Goal: Task Accomplishment & Management: Use online tool/utility

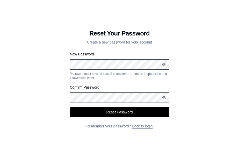
click at [207, 95] on div "Reset Your Password Create a new password for your account New Password Passwor…" at bounding box center [119, 79] width 239 height 158
click at [164, 96] on icon "button" at bounding box center [163, 97] width 3 height 2
click at [164, 66] on icon "button" at bounding box center [163, 64] width 3 height 2
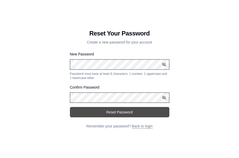
click at [128, 111] on button "Reset Password" at bounding box center [119, 112] width 99 height 10
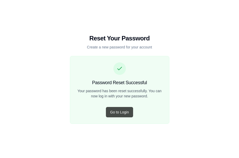
click at [120, 113] on button "Go to Login" at bounding box center [119, 112] width 27 height 10
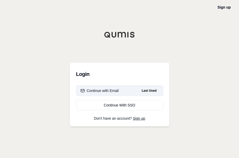
click at [116, 92] on div "Continue with Email" at bounding box center [100, 90] width 38 height 5
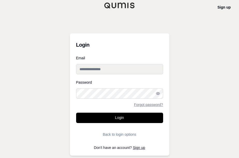
type input "**********"
click at [103, 69] on input "**********" at bounding box center [119, 69] width 87 height 10
click at [157, 93] on circle "button" at bounding box center [157, 93] width 1 height 1
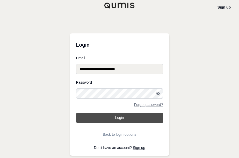
click at [125, 116] on button "Login" at bounding box center [119, 118] width 87 height 10
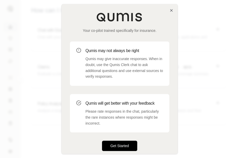
click at [119, 145] on button "Get Started" at bounding box center [119, 146] width 35 height 10
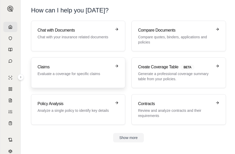
click at [60, 71] on p "Evaluate a coverage for specific claims" at bounding box center [75, 73] width 74 height 5
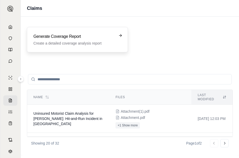
click at [65, 39] on h3 "Generate Coverage Report" at bounding box center [73, 36] width 81 height 6
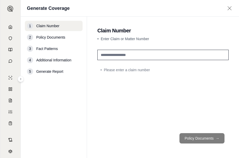
click at [117, 56] on input "text" at bounding box center [162, 55] width 131 height 10
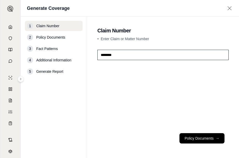
type input "********"
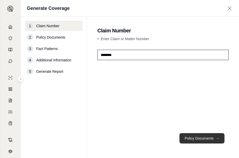
click at [203, 140] on button "Policy Documents →" at bounding box center [201, 138] width 45 height 10
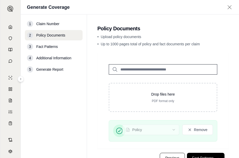
scroll to position [20, 0]
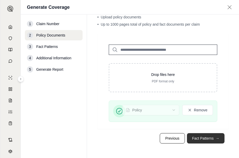
click at [200, 137] on button "Fact Patterns →" at bounding box center [206, 138] width 38 height 10
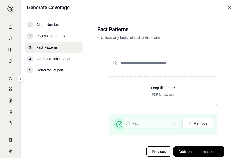
scroll to position [13, 0]
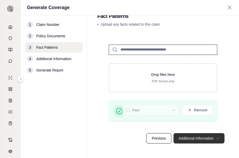
click at [200, 138] on button "Additional Information →" at bounding box center [199, 138] width 51 height 10
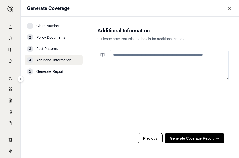
click at [135, 59] on textarea at bounding box center [169, 65] width 119 height 31
type textarea "*"
click at [122, 68] on textarea "**********" at bounding box center [169, 65] width 119 height 31
click at [197, 52] on textarea "**********" at bounding box center [169, 65] width 119 height 31
paste textarea "**********"
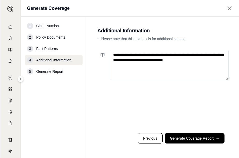
click at [197, 54] on textarea "**********" at bounding box center [169, 65] width 119 height 31
click at [187, 60] on textarea "**********" at bounding box center [169, 65] width 119 height 31
type textarea "**********"
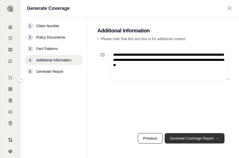
click at [191, 136] on button "Generate Coverage Report →" at bounding box center [195, 138] width 60 height 10
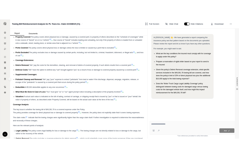
scroll to position [1807, 0]
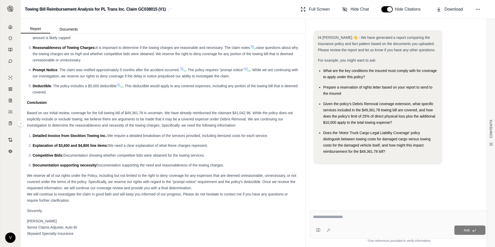
drag, startPoint x: 27, startPoint y: 113, endPoint x: 269, endPoint y: 163, distance: 247.2
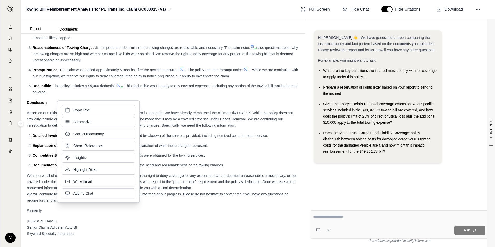
drag, startPoint x: 79, startPoint y: 117, endPoint x: 76, endPoint y: 110, distance: 7.4
click at [76, 110] on span "Copy Text" at bounding box center [81, 109] width 16 height 5
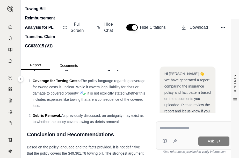
scroll to position [2719, 0]
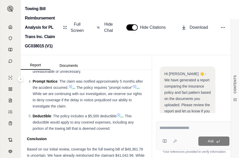
click at [104, 49] on span "It is important to determine if the towing charges are reasonable and necessary…" at bounding box center [87, 43] width 109 height 10
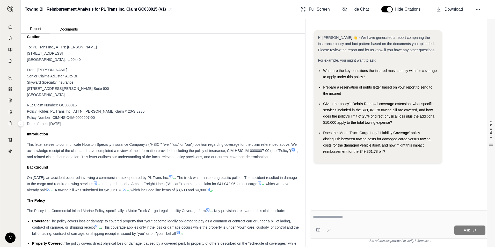
scroll to position [1321, 0]
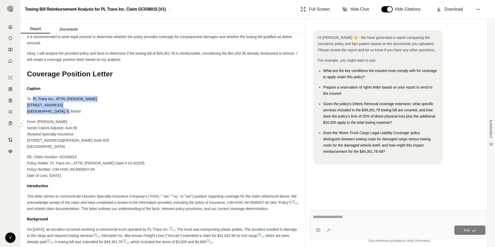
drag, startPoint x: 33, startPoint y: 99, endPoint x: 71, endPoint y: 111, distance: 40.6
click at [71, 111] on div "To: PL Trans Inc., ATTN: [PERSON_NAME] [STREET_ADDRESS]" at bounding box center [163, 105] width 272 height 19
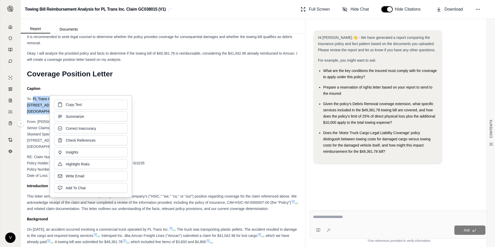
drag, startPoint x: 71, startPoint y: 111, endPoint x: 72, endPoint y: 105, distance: 6.0
click at [72, 105] on span "Copy Text" at bounding box center [74, 104] width 16 height 5
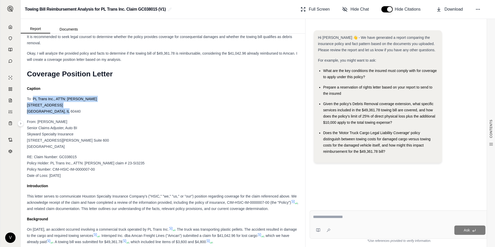
click at [59, 165] on span "Policy Holder: PL Trans Inc., ATTN: [PERSON_NAME] claim # 23-SI3235" at bounding box center [86, 163] width 118 height 4
drag, startPoint x: 51, startPoint y: 163, endPoint x: 71, endPoint y: 162, distance: 20.2
click at [71, 162] on span "Policy Holder: PL Trans Inc., ATTN: [PERSON_NAME] claim # 23-SI3235" at bounding box center [86, 163] width 118 height 4
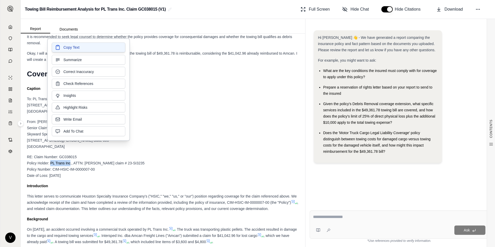
drag, startPoint x: 69, startPoint y: 162, endPoint x: 69, endPoint y: 46, distance: 116.5
click at [69, 46] on span "Copy Text" at bounding box center [71, 47] width 16 height 5
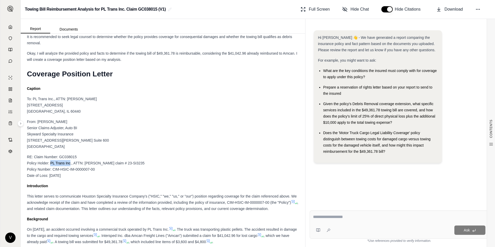
click at [55, 170] on span "Policy Number: CIM-HSIC-IM-0000007-00" at bounding box center [61, 169] width 68 height 4
drag, startPoint x: 53, startPoint y: 169, endPoint x: 94, endPoint y: 168, distance: 41.4
click at [94, 168] on span "Policy Number: CIM-HSIC-IM-0000007-00" at bounding box center [61, 169] width 68 height 4
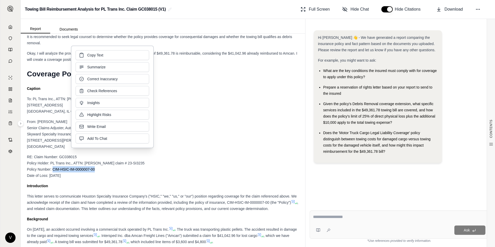
copy span "CIM-HSIC-IM-0000007-00"
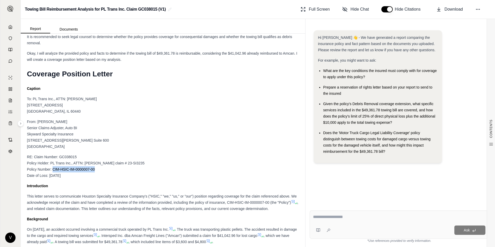
click at [196, 126] on div "From: [PERSON_NAME] Senior Claims Adjuster, Auto BI Skyward Specialty Insurance…" at bounding box center [163, 134] width 272 height 31
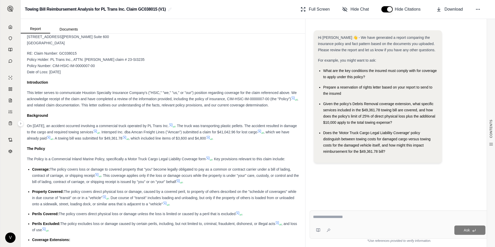
scroll to position [1399, 0]
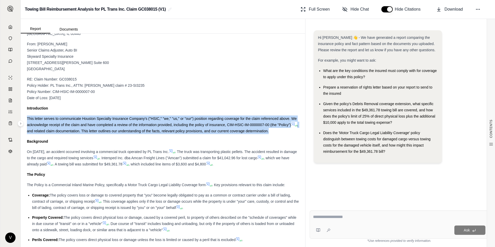
drag, startPoint x: 27, startPoint y: 118, endPoint x: 294, endPoint y: 132, distance: 266.6
click at [288, 132] on div "This letter serves to communicate Houston Specialty Insurance Company's ("HSIC,…" at bounding box center [163, 125] width 272 height 19
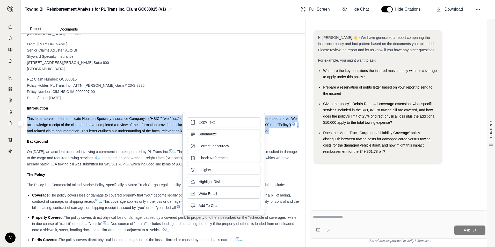
drag, startPoint x: 204, startPoint y: 129, endPoint x: 198, endPoint y: 122, distance: 9.2
click at [198, 122] on button "Copy Text" at bounding box center [224, 122] width 74 height 10
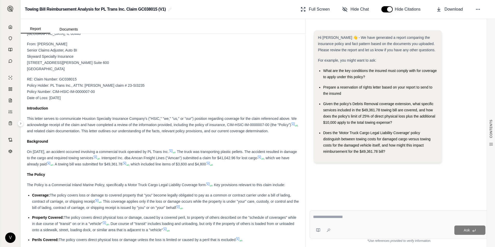
click at [33, 151] on span "On [DATE], an accident occurred involving a commercial truck operated by PL Tra…" at bounding box center [98, 152] width 142 height 4
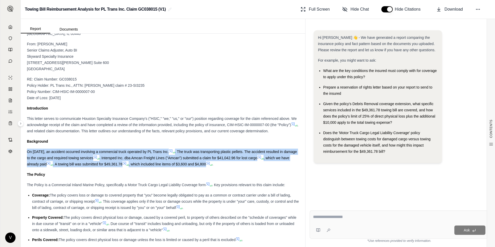
drag, startPoint x: 27, startPoint y: 152, endPoint x: 243, endPoint y: 167, distance: 216.8
click at [243, 167] on div "On [DATE], an accident occurred involving a commercial truck operated by PL Tra…" at bounding box center [163, 158] width 272 height 19
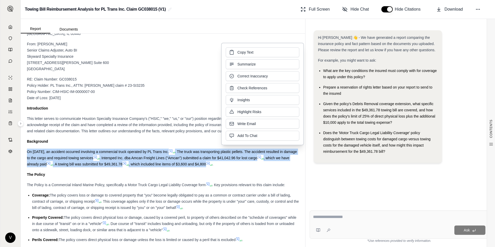
drag, startPoint x: 243, startPoint y: 167, endPoint x: 219, endPoint y: 163, distance: 24.4
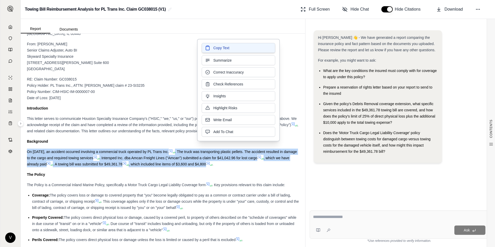
drag, startPoint x: 219, startPoint y: 163, endPoint x: 220, endPoint y: 47, distance: 115.8
click at [220, 47] on span "Copy Text" at bounding box center [221, 47] width 16 height 5
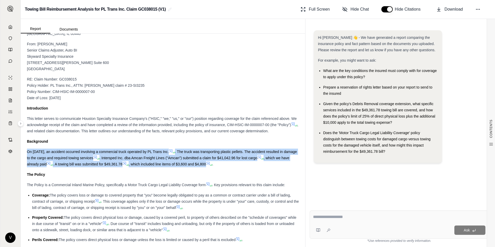
click at [171, 96] on div "RE: Claim Number: GC038015 Policy Holder: PL Trans Inc., ATTN: [PERSON_NAME] cl…" at bounding box center [163, 88] width 272 height 25
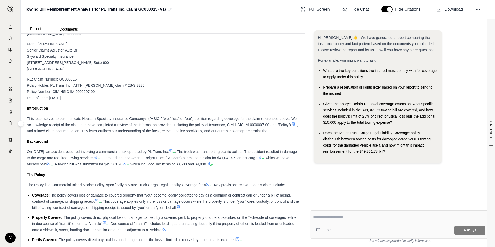
scroll to position [1425, 0]
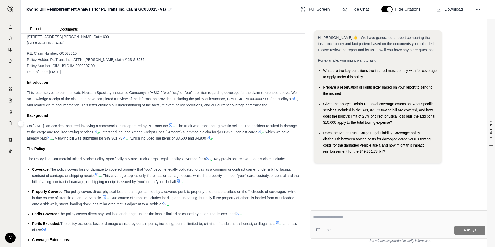
click at [28, 158] on span "The Policy is a Commercial Inland Marine Policy, specifically a Motor Truck Car…" at bounding box center [116, 159] width 179 height 4
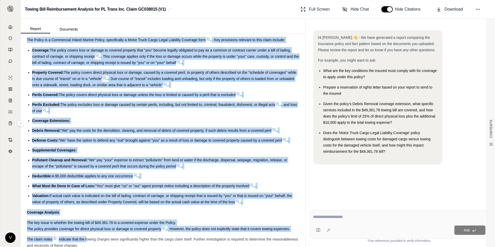
scroll to position [1550, 0]
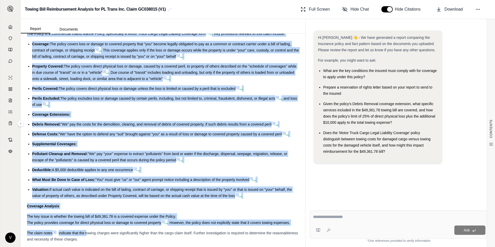
drag, startPoint x: 27, startPoint y: 158, endPoint x: 236, endPoint y: 196, distance: 212.1
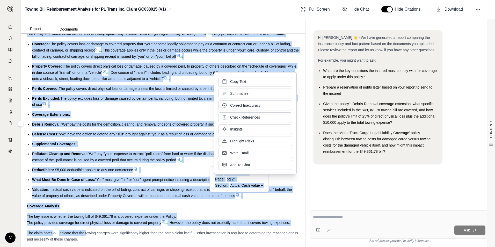
drag, startPoint x: 236, startPoint y: 196, endPoint x: 214, endPoint y: 195, distance: 21.8
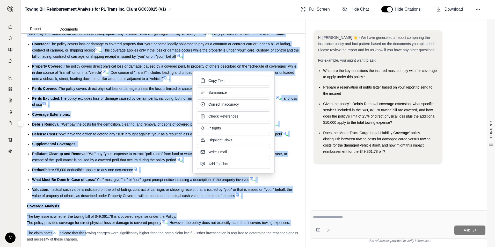
copy div "The Policy is a Commercial Inland Marine Policy, specifically a Motor Truck Car…"
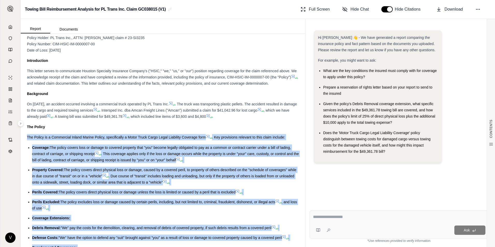
scroll to position [1524, 0]
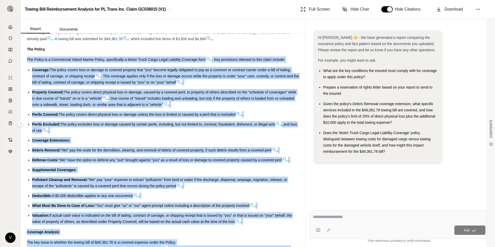
click at [33, 57] on span "The Policy is a Commercial Inland Marine Policy, specifically a Motor Truck Car…" at bounding box center [116, 59] width 179 height 4
click at [179, 69] on span "The policy covers loss or damage to covered property that "you" become legally …" at bounding box center [161, 73] width 259 height 10
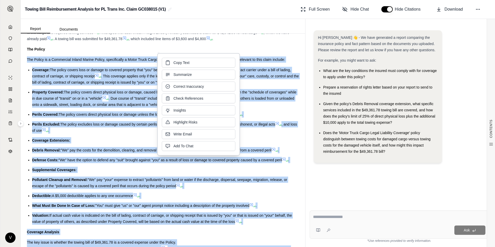
click at [47, 60] on span "The Policy is a Commercial Inland Marine Policy, specifically a Motor Truck Car…" at bounding box center [116, 59] width 179 height 4
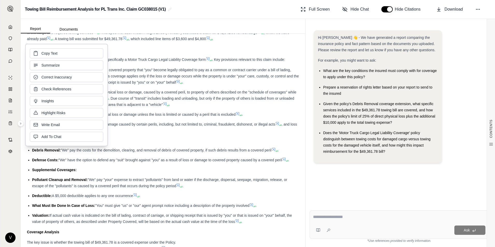
click at [68, 47] on div "Copy Text Summarize Correct Inaccuracy Check References Insights Highlight Risk…" at bounding box center [66, 95] width 83 height 103
click at [165, 48] on div "The Policy" at bounding box center [163, 49] width 272 height 6
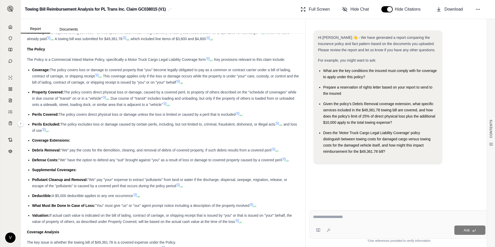
click at [28, 58] on span "The Policy is a Commercial Inland Marine Policy, specifically a Motor Truck Car…" at bounding box center [116, 59] width 179 height 4
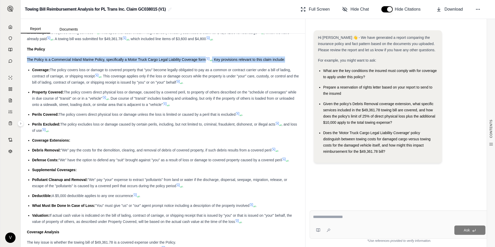
drag, startPoint x: 27, startPoint y: 59, endPoint x: 287, endPoint y: 60, distance: 260.0
click at [287, 60] on div "The Policy is a Commercial Inland Marine Policy, specifically a Motor Truck Car…" at bounding box center [163, 59] width 272 height 6
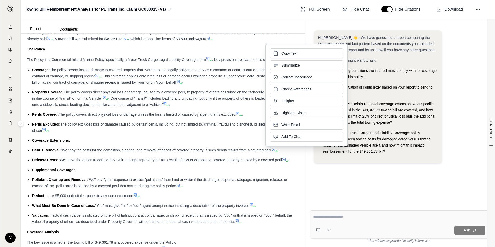
drag, startPoint x: 287, startPoint y: 60, endPoint x: 278, endPoint y: 60, distance: 9.1
drag, startPoint x: 278, startPoint y: 60, endPoint x: 287, endPoint y: 54, distance: 10.4
click at [287, 54] on span "Copy Text" at bounding box center [290, 52] width 16 height 5
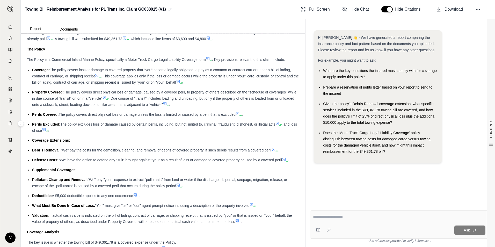
click at [74, 47] on div "The Policy" at bounding box center [163, 49] width 272 height 6
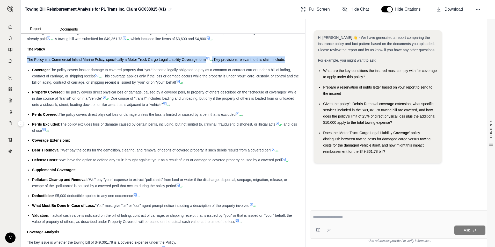
drag, startPoint x: 27, startPoint y: 60, endPoint x: 288, endPoint y: 59, distance: 261.1
click at [288, 59] on div "The Policy is a Commercial Inland Marine Policy, specifically a Motor Truck Car…" at bounding box center [163, 59] width 272 height 6
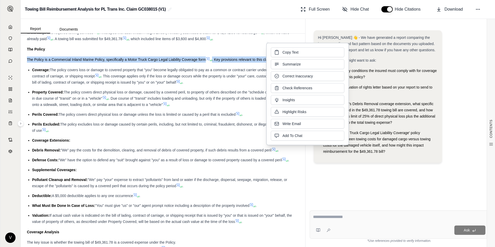
drag, startPoint x: 288, startPoint y: 59, endPoint x: 284, endPoint y: 51, distance: 8.9
click at [284, 51] on span "Copy Text" at bounding box center [291, 52] width 16 height 5
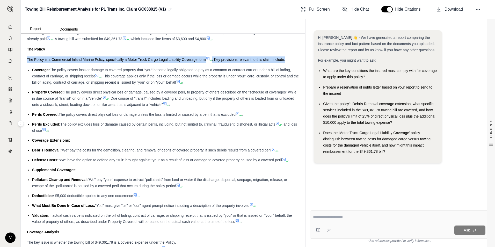
click at [41, 71] on span "Coverage:" at bounding box center [41, 70] width 18 height 4
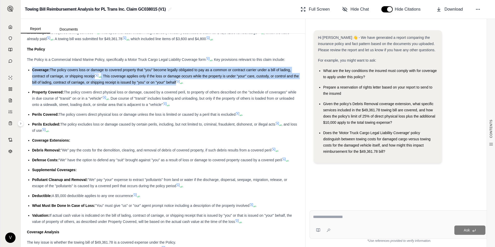
drag, startPoint x: 31, startPoint y: 70, endPoint x: 183, endPoint y: 83, distance: 152.1
click at [183, 83] on ul "Coverage: The policy covers loss or damage to covered property that "you" becom…" at bounding box center [163, 146] width 272 height 158
drag, startPoint x: 183, startPoint y: 83, endPoint x: 156, endPoint y: 77, distance: 27.1
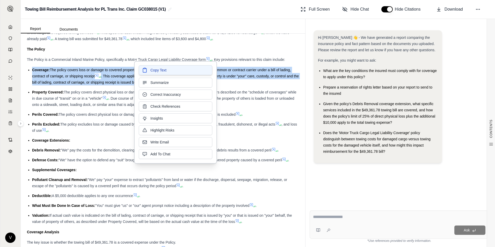
drag, startPoint x: 156, startPoint y: 77, endPoint x: 152, endPoint y: 68, distance: 10.1
click at [152, 68] on span "Copy Text" at bounding box center [158, 70] width 16 height 5
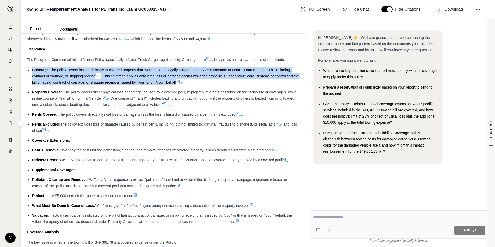
click at [33, 92] on span "Property Covered:" at bounding box center [48, 92] width 32 height 4
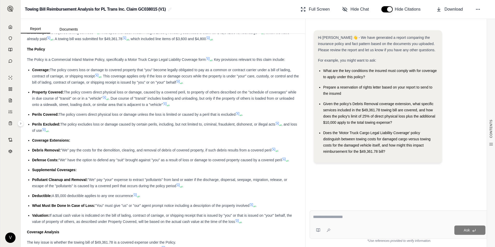
drag, startPoint x: 32, startPoint y: 91, endPoint x: 179, endPoint y: 106, distance: 147.8
click at [179, 106] on li "Property Covered: The policy covers direct physical loss or damage, caused by a…" at bounding box center [165, 98] width 267 height 19
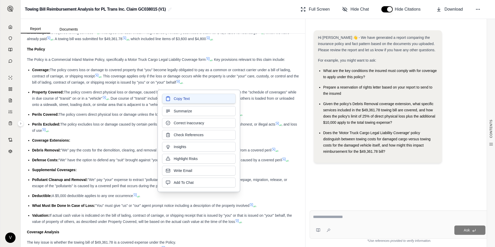
drag, startPoint x: 179, startPoint y: 106, endPoint x: 172, endPoint y: 100, distance: 9.6
click at [172, 100] on button "Copy Text" at bounding box center [199, 99] width 74 height 10
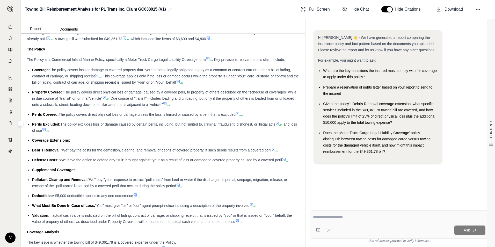
click at [32, 114] on span "Perils Covered:" at bounding box center [45, 114] width 27 height 4
drag, startPoint x: 32, startPoint y: 115, endPoint x: 236, endPoint y: 114, distance: 204.1
click at [236, 114] on li "Perils Covered: The policy covers direct physical loss or damage unless the los…" at bounding box center [165, 114] width 267 height 6
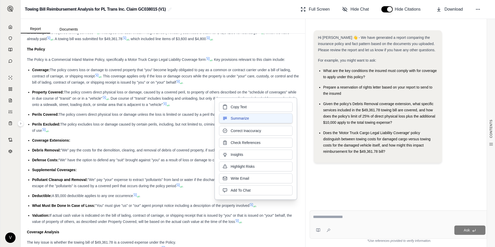
drag, startPoint x: 236, startPoint y: 114, endPoint x: 228, endPoint y: 114, distance: 8.8
drag, startPoint x: 228, startPoint y: 114, endPoint x: 235, endPoint y: 106, distance: 10.6
click at [235, 106] on span "Copy Text" at bounding box center [239, 106] width 16 height 5
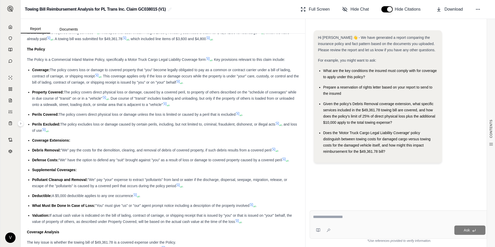
click at [81, 132] on li "Perils Excluded: The policy excludes loss or damage caused by certain perils, i…" at bounding box center [165, 127] width 267 height 12
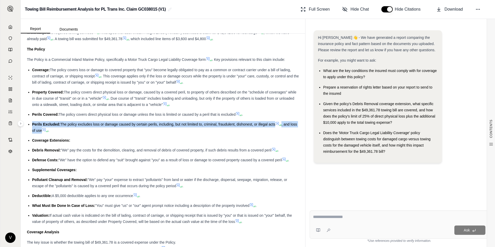
drag, startPoint x: 32, startPoint y: 125, endPoint x: 49, endPoint y: 132, distance: 18.9
click at [49, 132] on ul "Coverage: The policy covers loss or damage to covered property that "you" becom…" at bounding box center [163, 146] width 272 height 158
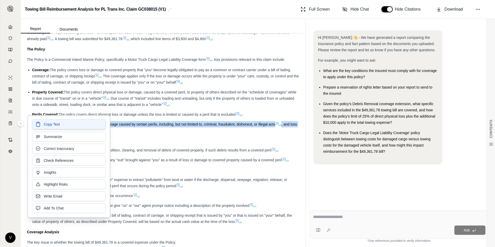
drag, startPoint x: 49, startPoint y: 132, endPoint x: 43, endPoint y: 128, distance: 7.6
drag, startPoint x: 43, startPoint y: 128, endPoint x: 49, endPoint y: 124, distance: 6.9
click at [49, 124] on span "Copy Text" at bounding box center [52, 124] width 16 height 5
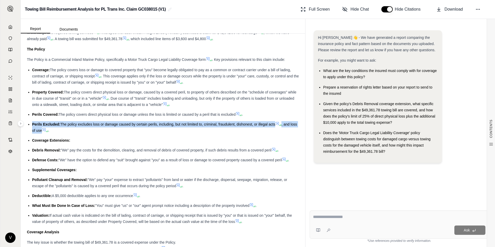
click at [103, 142] on li "Coverage Extensions:" at bounding box center [165, 140] width 267 height 6
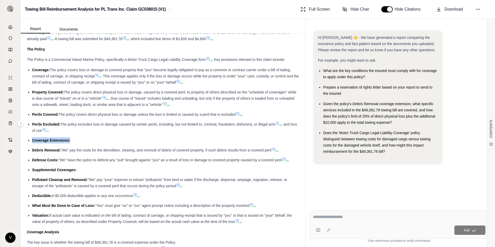
drag, startPoint x: 32, startPoint y: 140, endPoint x: 71, endPoint y: 140, distance: 39.1
click at [71, 140] on li "Coverage Extensions:" at bounding box center [165, 140] width 267 height 6
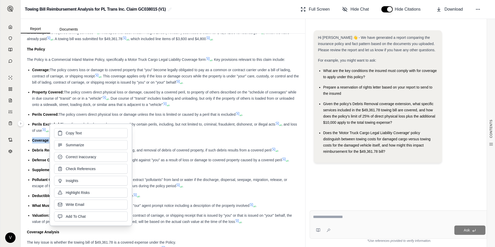
drag, startPoint x: 71, startPoint y: 140, endPoint x: 73, endPoint y: 133, distance: 7.3
click at [73, 133] on span "Copy Text" at bounding box center [74, 133] width 16 height 5
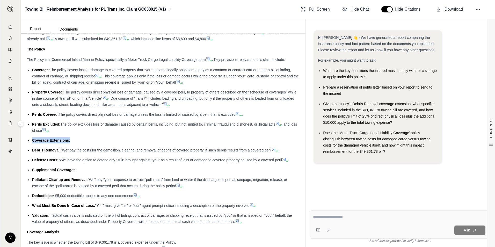
click at [167, 134] on ul "Coverage: The policy covers loss or damage to covered property that "you" becom…" at bounding box center [163, 146] width 272 height 158
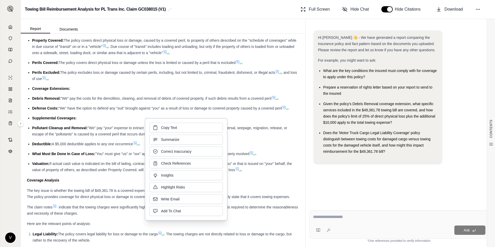
scroll to position [1602, 0]
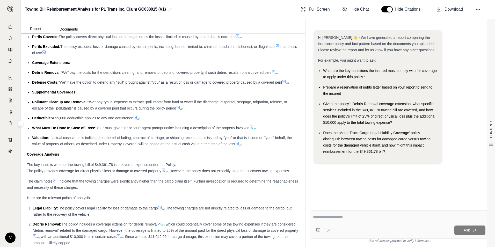
click at [113, 101] on span ""We" pay "your" expense to extract "pollutants" from land or water if the disch…" at bounding box center [159, 105] width 255 height 10
click at [33, 73] on span "Debris Removal:" at bounding box center [46, 72] width 28 height 4
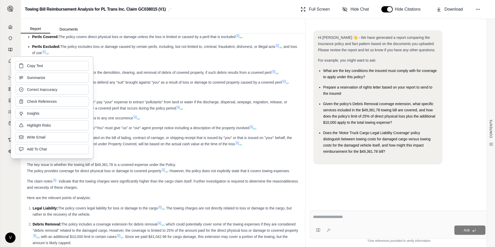
drag, startPoint x: 33, startPoint y: 73, endPoint x: 101, endPoint y: 69, distance: 68.2
click at [35, 75] on button "Summarize" at bounding box center [52, 78] width 74 height 10
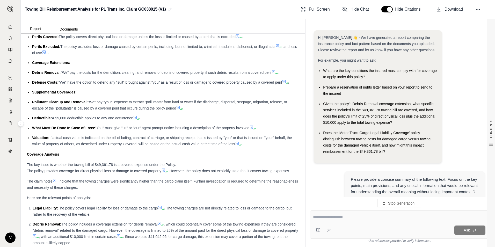
scroll to position [0, 0]
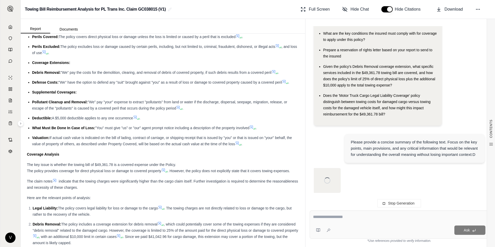
click at [147, 72] on span ""We" pay the costs for the demolition, clearing, and removal of debris of cover…" at bounding box center [166, 72] width 211 height 4
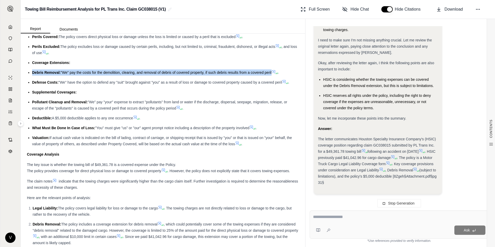
drag, startPoint x: 32, startPoint y: 72, endPoint x: 273, endPoint y: 71, distance: 241.1
click at [273, 71] on ul "Coverage: The policy covers loss or damage to covered property that "you" becom…" at bounding box center [163, 68] width 272 height 158
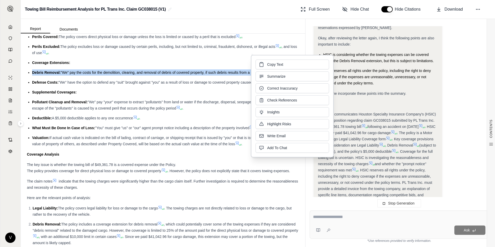
scroll to position [425, 0]
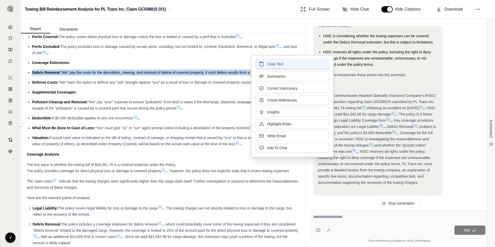
drag, startPoint x: 273, startPoint y: 71, endPoint x: 269, endPoint y: 65, distance: 7.4
click at [269, 65] on span "Copy Text" at bounding box center [275, 63] width 16 height 5
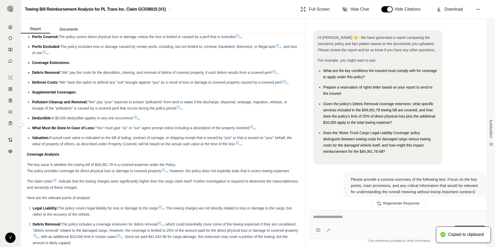
scroll to position [439, 0]
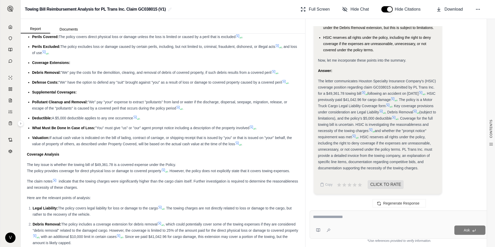
click at [41, 81] on span "Defense Costs:" at bounding box center [45, 82] width 26 height 4
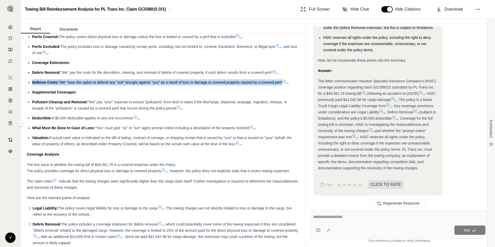
drag, startPoint x: 31, startPoint y: 82, endPoint x: 285, endPoint y: 84, distance: 253.3
click at [285, 84] on ul "Coverage: The policy covers loss or damage to covered property that "you" becom…" at bounding box center [163, 68] width 272 height 158
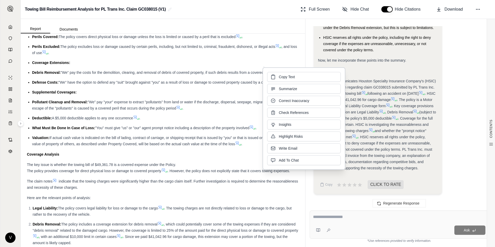
drag, startPoint x: 285, startPoint y: 84, endPoint x: 269, endPoint y: 83, distance: 16.1
drag, startPoint x: 269, startPoint y: 83, endPoint x: 279, endPoint y: 77, distance: 11.9
click at [279, 78] on span "Copy Text" at bounding box center [287, 76] width 16 height 5
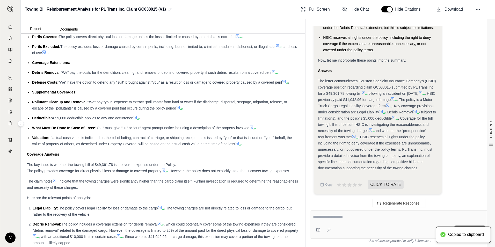
click at [279, 77] on ul "Coverage: The policy covers loss or damage to covered property that "you" becom…" at bounding box center [163, 68] width 272 height 158
click at [40, 79] on ul "Coverage: The policy covers loss or damage to covered property that "you" becom…" at bounding box center [163, 68] width 272 height 158
drag, startPoint x: 32, startPoint y: 82, endPoint x: 283, endPoint y: 82, distance: 251.0
click at [283, 82] on li "Defense Costs: "We" have the option to defend any "suit" brought against "you" …" at bounding box center [165, 82] width 267 height 6
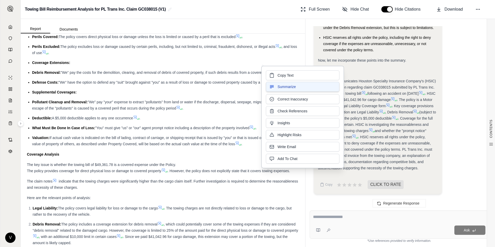
drag, startPoint x: 283, startPoint y: 82, endPoint x: 276, endPoint y: 83, distance: 7.0
drag, startPoint x: 276, startPoint y: 83, endPoint x: 277, endPoint y: 75, distance: 7.8
click at [277, 75] on button "Copy Text" at bounding box center [303, 75] width 74 height 10
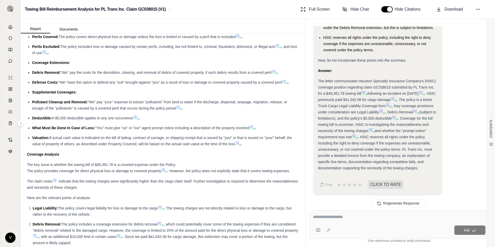
click at [90, 95] on li "Supplemental Coverages:" at bounding box center [165, 92] width 267 height 6
drag, startPoint x: 33, startPoint y: 92, endPoint x: 77, endPoint y: 91, distance: 44.6
click at [77, 91] on li "Supplemental Coverages:" at bounding box center [165, 92] width 267 height 6
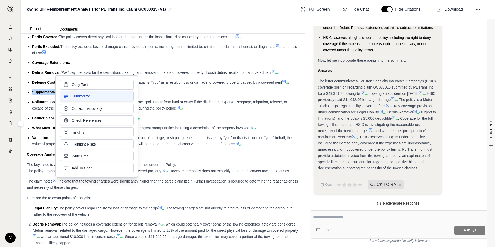
drag, startPoint x: 77, startPoint y: 91, endPoint x: 74, endPoint y: 92, distance: 3.5
drag, startPoint x: 74, startPoint y: 92, endPoint x: 78, endPoint y: 85, distance: 8.5
click at [78, 85] on span "Copy Text" at bounding box center [80, 84] width 16 height 5
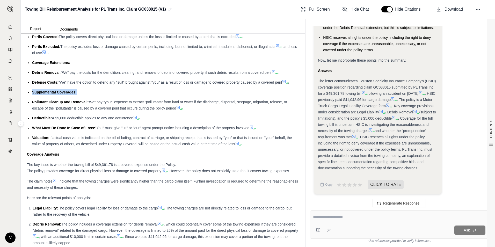
drag, startPoint x: 32, startPoint y: 102, endPoint x: 177, endPoint y: 107, distance: 144.6
click at [177, 107] on li "Pollutant Cleanup and Removal: "We" pay "your" expense to extract "pollutants" …" at bounding box center [165, 105] width 267 height 12
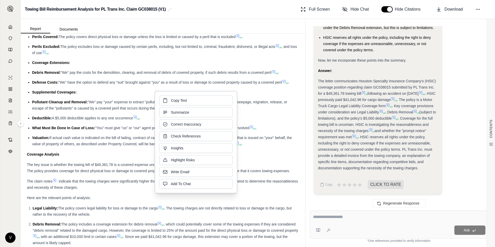
drag, startPoint x: 177, startPoint y: 107, endPoint x: 161, endPoint y: 106, distance: 15.9
drag, startPoint x: 161, startPoint y: 106, endPoint x: 174, endPoint y: 101, distance: 14.1
click at [174, 101] on span "Copy Text" at bounding box center [179, 100] width 16 height 5
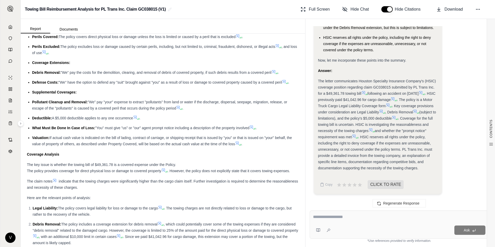
click at [191, 116] on li "Deductible: A $5,000 deductible applies to any one occurrence ." at bounding box center [165, 118] width 267 height 6
click at [33, 101] on span "Pollutant Cleanup and Removal:" at bounding box center [60, 102] width 56 height 4
drag, startPoint x: 32, startPoint y: 102, endPoint x: 176, endPoint y: 110, distance: 143.7
click at [176, 110] on li "Pollutant Cleanup and Removal: "We" pay "your" expense to extract "pollutants" …" at bounding box center [165, 105] width 267 height 12
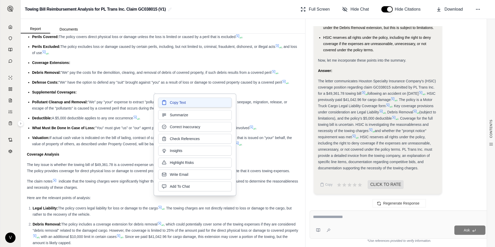
drag, startPoint x: 176, startPoint y: 110, endPoint x: 168, endPoint y: 103, distance: 10.3
click at [168, 103] on button "Copy Text" at bounding box center [195, 103] width 74 height 10
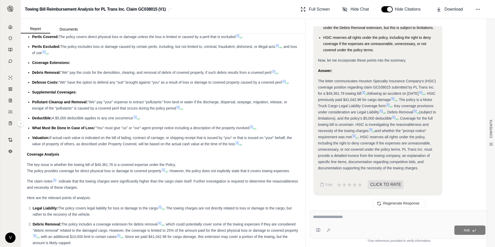
click at [32, 118] on span "Deductible:" at bounding box center [42, 118] width 20 height 4
drag, startPoint x: 32, startPoint y: 118, endPoint x: 35, endPoint y: 118, distance: 3.2
click at [35, 118] on ul "Coverage: The policy covers loss or damage to covered property that "you" becom…" at bounding box center [163, 68] width 272 height 158
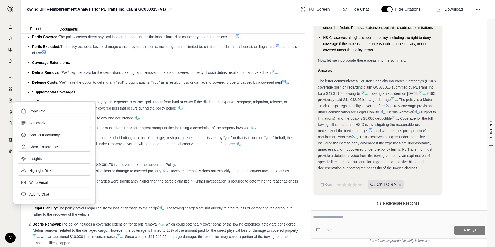
drag, startPoint x: 182, startPoint y: 122, endPoint x: 179, endPoint y: 120, distance: 3.4
click at [182, 121] on ul "Coverage: The policy covers loss or damage to covered property that "you" becom…" at bounding box center [163, 68] width 272 height 158
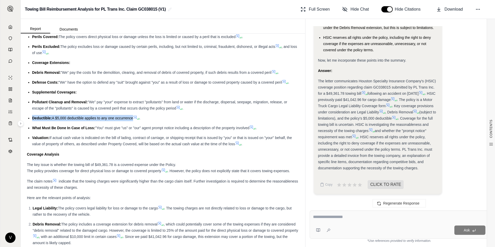
drag, startPoint x: 32, startPoint y: 118, endPoint x: 135, endPoint y: 118, distance: 103.3
click at [135, 118] on li "Deductible: A $5,000 deductible applies to any one occurrence ." at bounding box center [165, 118] width 267 height 6
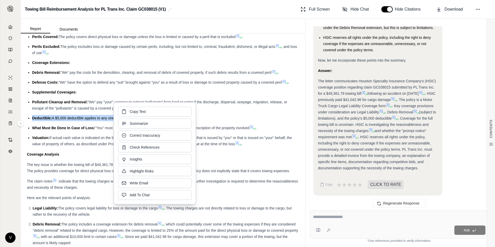
drag, startPoint x: 135, startPoint y: 118, endPoint x: 131, endPoint y: 113, distance: 7.4
click at [131, 113] on span "Copy Text" at bounding box center [138, 111] width 16 height 5
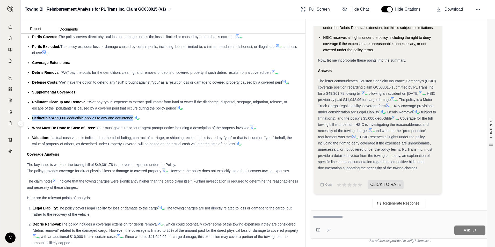
click at [39, 129] on span "What Must Be Done In Case of Loss:" at bounding box center [63, 128] width 63 height 4
drag, startPoint x: 32, startPoint y: 127, endPoint x: 250, endPoint y: 130, distance: 218.9
click at [250, 130] on ul "Coverage: The policy covers loss or damage to covered property that "you" becom…" at bounding box center [163, 68] width 272 height 158
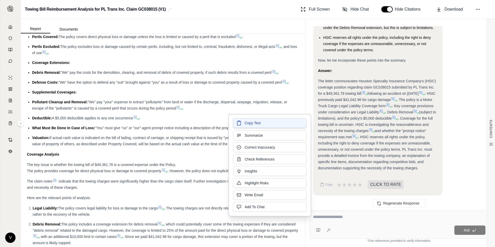
drag, startPoint x: 250, startPoint y: 130, endPoint x: 244, endPoint y: 124, distance: 9.5
click at [244, 124] on button "Copy Text" at bounding box center [270, 123] width 74 height 10
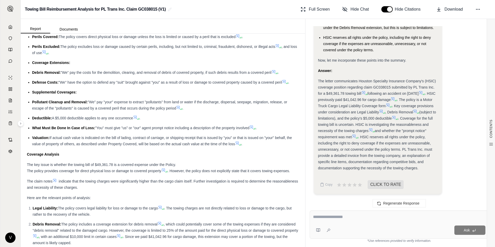
click at [139, 155] on div "Coverage Analysis" at bounding box center [163, 154] width 272 height 6
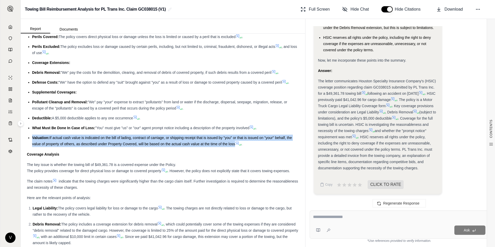
drag, startPoint x: 32, startPoint y: 137, endPoint x: 236, endPoint y: 147, distance: 204.3
click at [236, 147] on li "Valuation: If actual cash value is indicated on the bill of lading, contract of…" at bounding box center [165, 141] width 267 height 12
drag, startPoint x: 236, startPoint y: 147, endPoint x: 203, endPoint y: 140, distance: 34.1
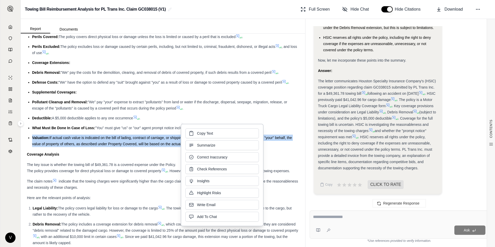
drag, startPoint x: 203, startPoint y: 140, endPoint x: 198, endPoint y: 134, distance: 7.8
click at [198, 134] on span "Copy Text" at bounding box center [205, 133] width 16 height 5
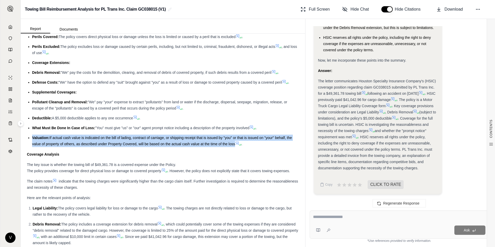
click at [197, 164] on div "The key issue is whether the towing bill of $49,361.78 is a covered expense und…" at bounding box center [163, 168] width 272 height 12
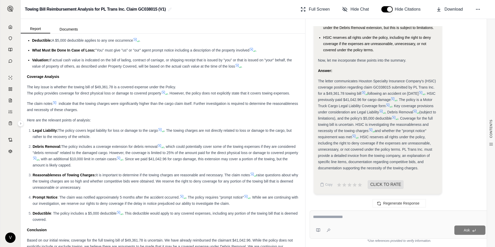
scroll to position [1705, 0]
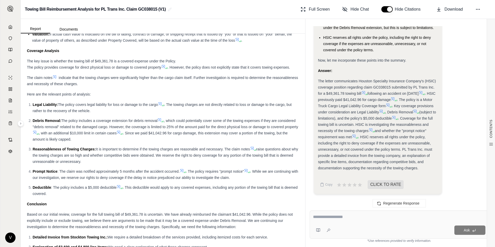
click at [34, 61] on span "The key issue is whether the towing bill of $49,361.78 is a covered expense und…" at bounding box center [101, 61] width 149 height 4
drag, startPoint x: 27, startPoint y: 60, endPoint x: 113, endPoint y: 85, distance: 89.5
drag, startPoint x: 113, startPoint y: 85, endPoint x: 82, endPoint y: 81, distance: 31.3
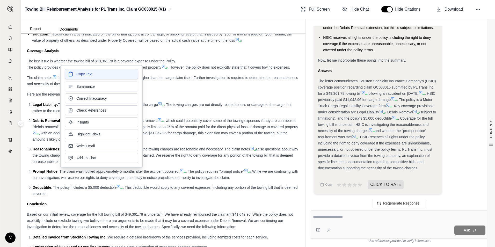
drag, startPoint x: 82, startPoint y: 81, endPoint x: 76, endPoint y: 71, distance: 11.6
click at [76, 71] on button "Copy Text" at bounding box center [102, 74] width 74 height 10
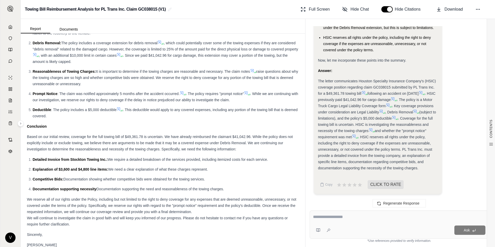
scroll to position [1807, 0]
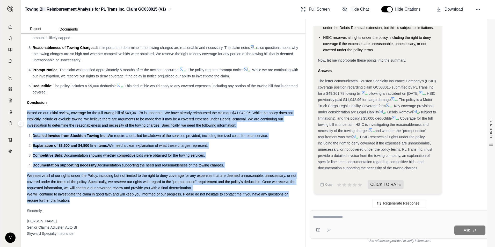
drag, startPoint x: 27, startPoint y: 113, endPoint x: 123, endPoint y: 199, distance: 128.8
drag, startPoint x: 123, startPoint y: 199, endPoint x: 84, endPoint y: 189, distance: 40.7
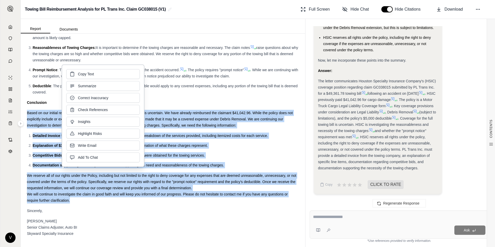
drag, startPoint x: 84, startPoint y: 189, endPoint x: 81, endPoint y: 75, distance: 113.7
click at [81, 75] on span "Copy Text" at bounding box center [86, 73] width 16 height 5
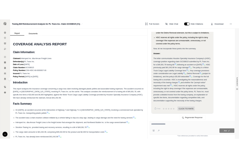
scroll to position [26, 0]
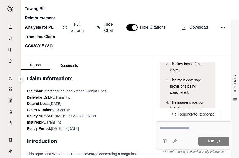
click at [176, 10] on div "Towing Bill Reimbursement Analysis for PL Trans Inc. Claim GC038015 (V1) Full S…" at bounding box center [130, 27] width 218 height 55
